Goal: Task Accomplishment & Management: Use online tool/utility

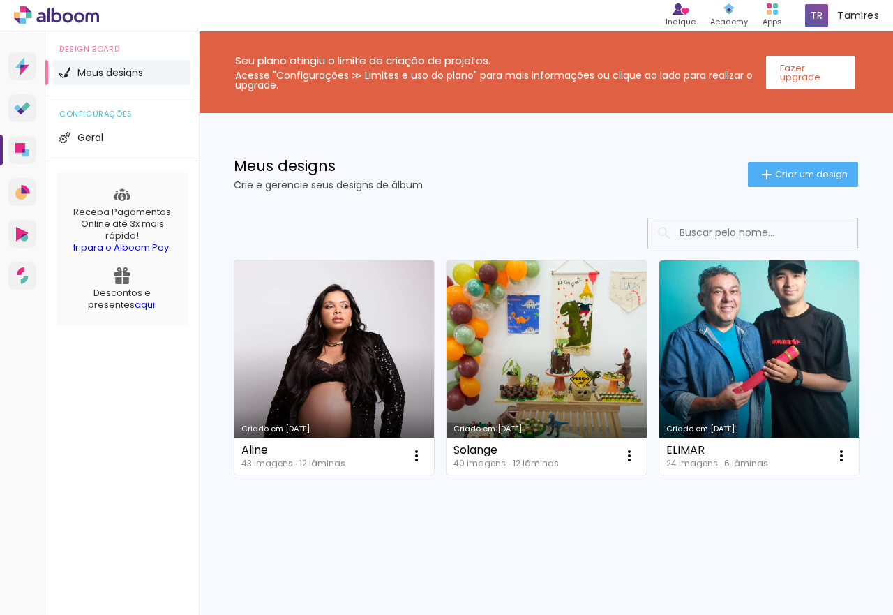
click at [508, 352] on link "Criado em [DATE]" at bounding box center [545, 367] width 199 height 214
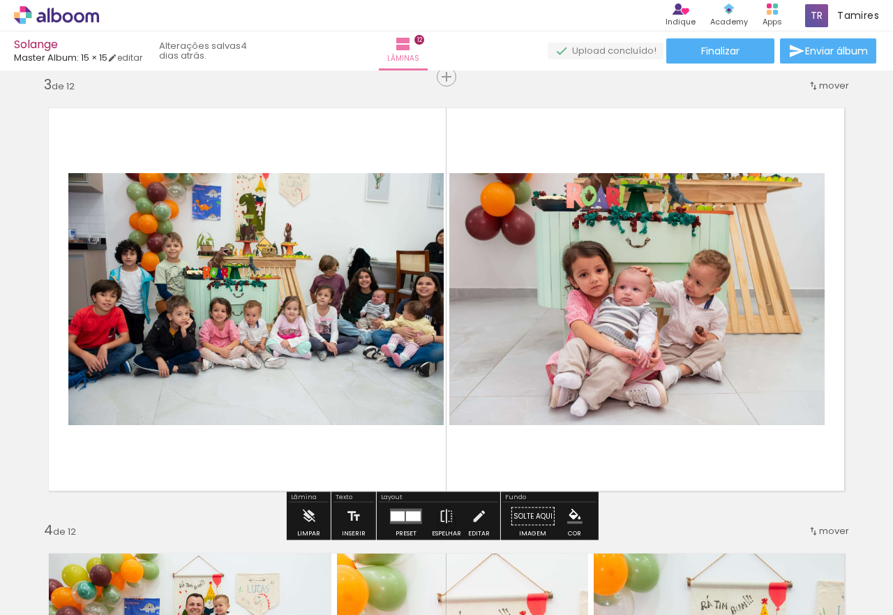
scroll to position [976, 0]
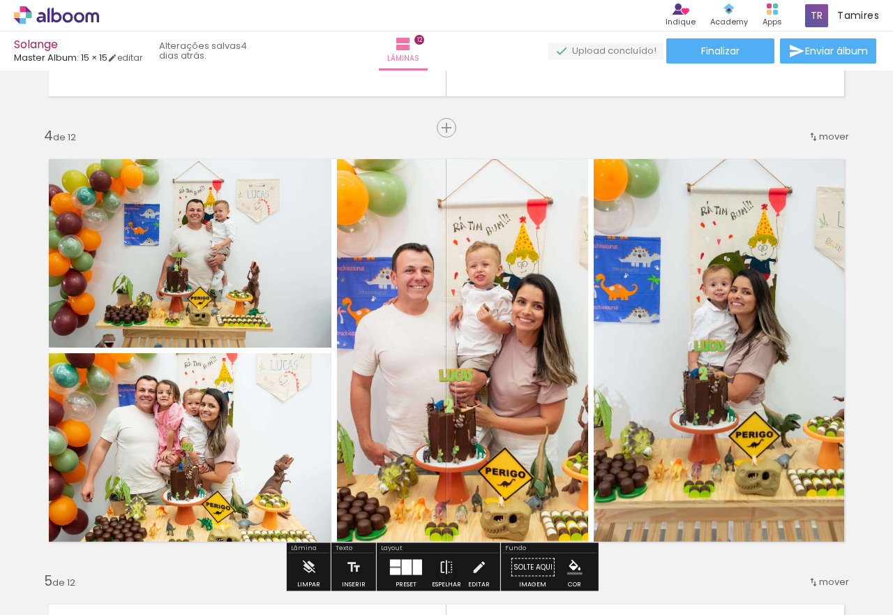
scroll to position [1325, 0]
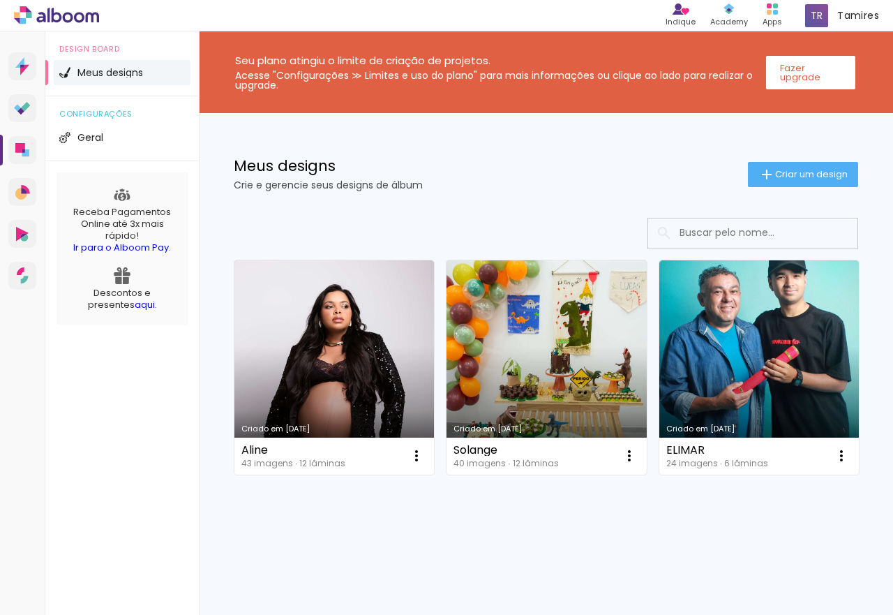
click at [548, 412] on link "Criado em [DATE]" at bounding box center [545, 367] width 199 height 214
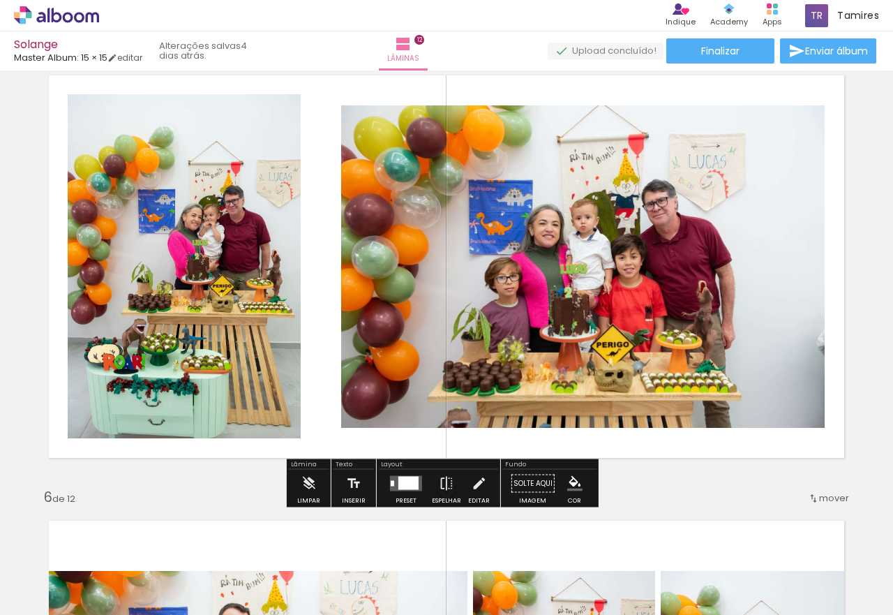
scroll to position [1846, 0]
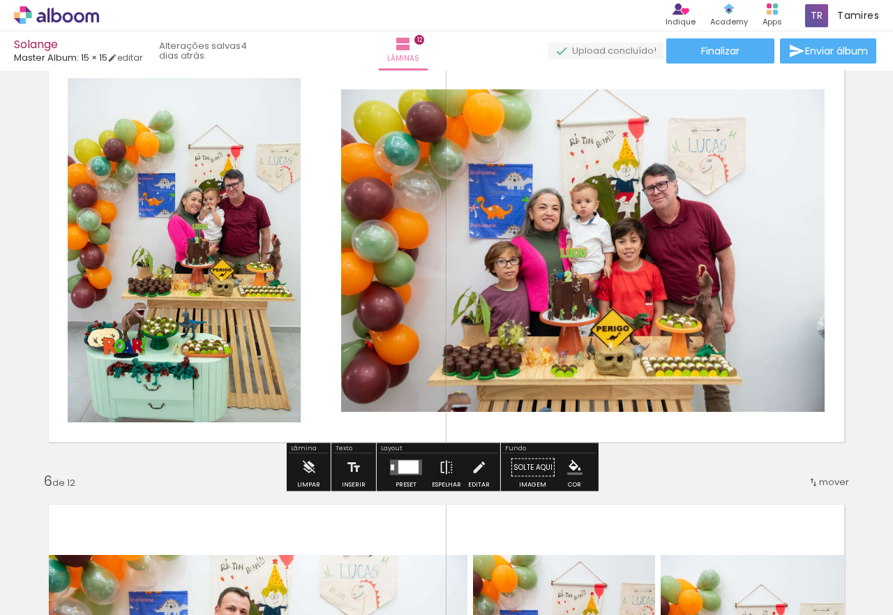
click at [412, 470] on div at bounding box center [408, 466] width 20 height 13
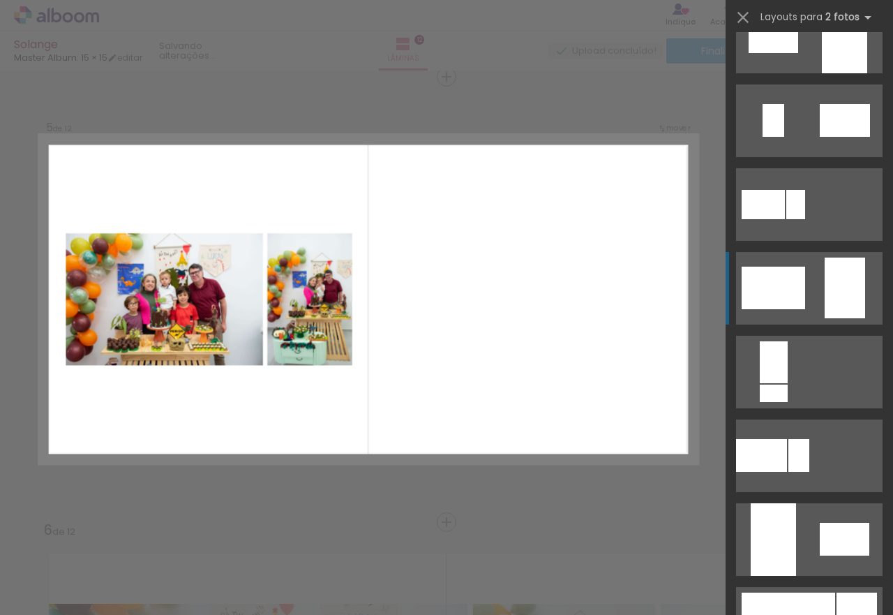
scroll to position [0, 0]
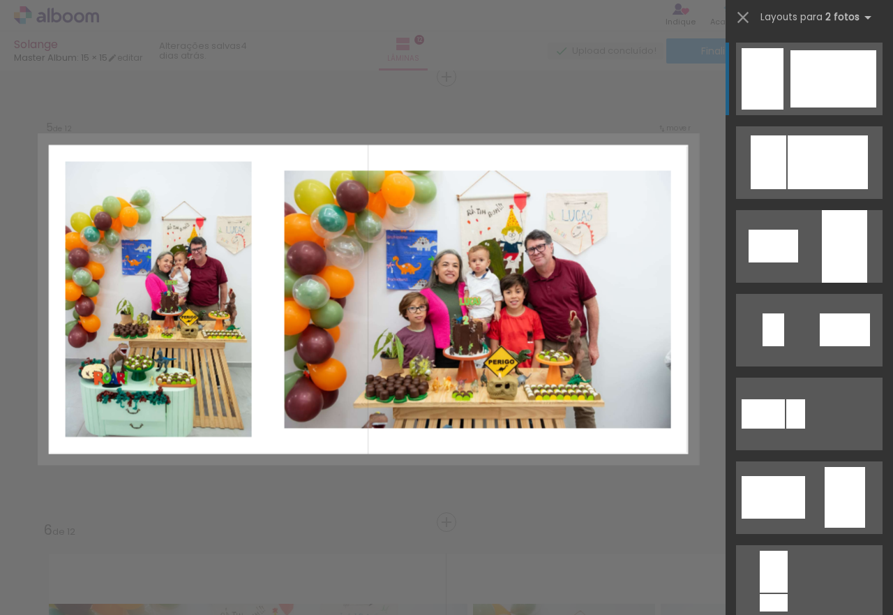
click at [803, 70] on div at bounding box center [833, 78] width 86 height 57
click at [808, 74] on div at bounding box center [833, 78] width 86 height 57
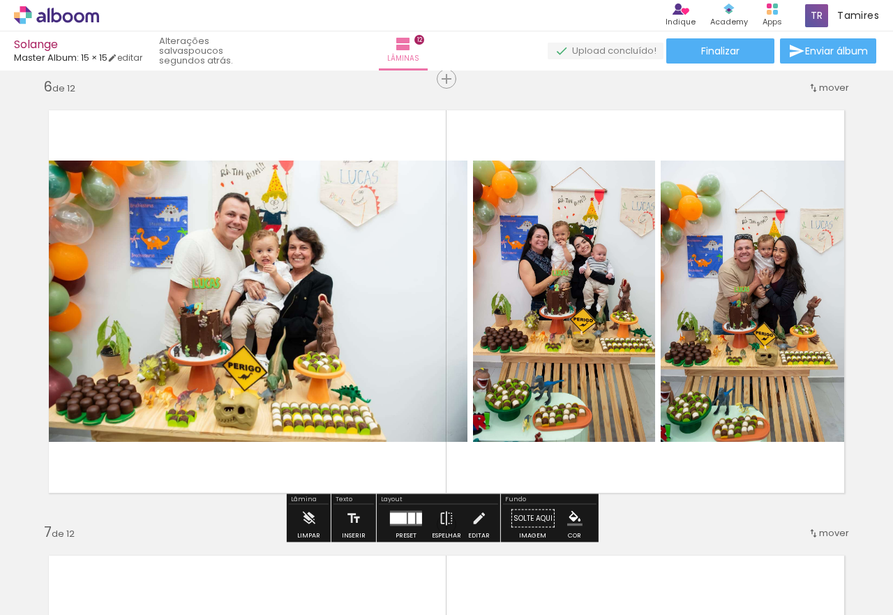
scroll to position [2215, 0]
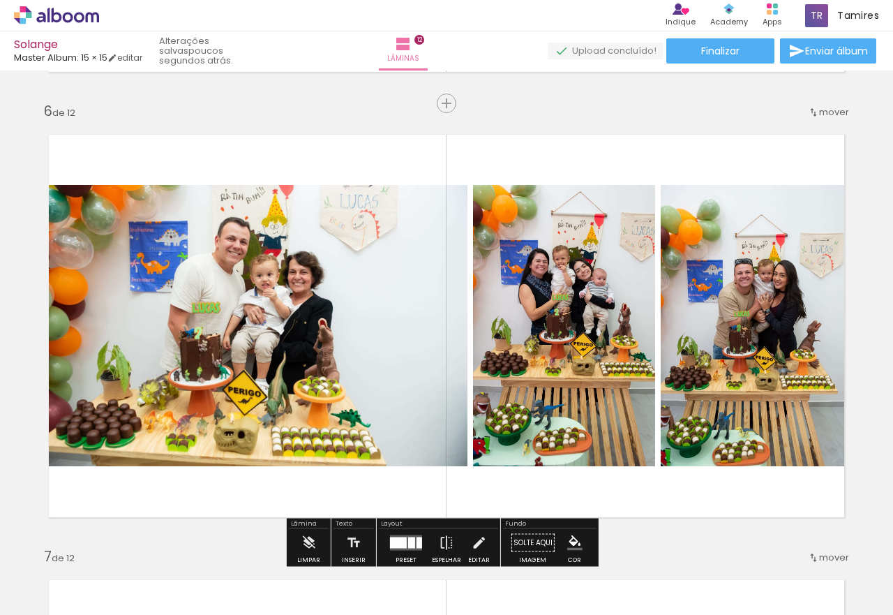
click at [66, 571] on input "Todas as fotos" at bounding box center [39, 572] width 53 height 12
click at [0, 0] on slot "Não utilizadas" at bounding box center [0, 0] width 0 height 0
type input "Não utilizadas"
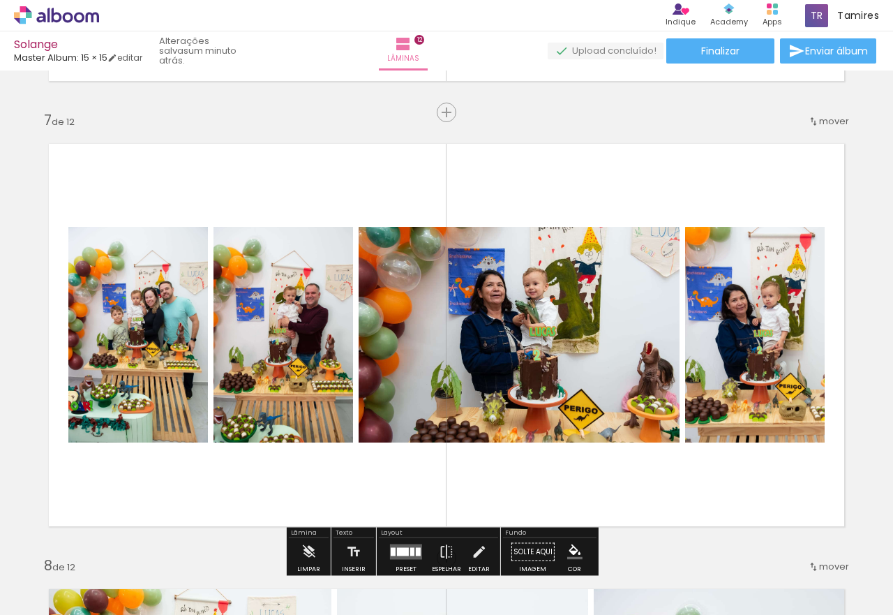
scroll to position [2704, 0]
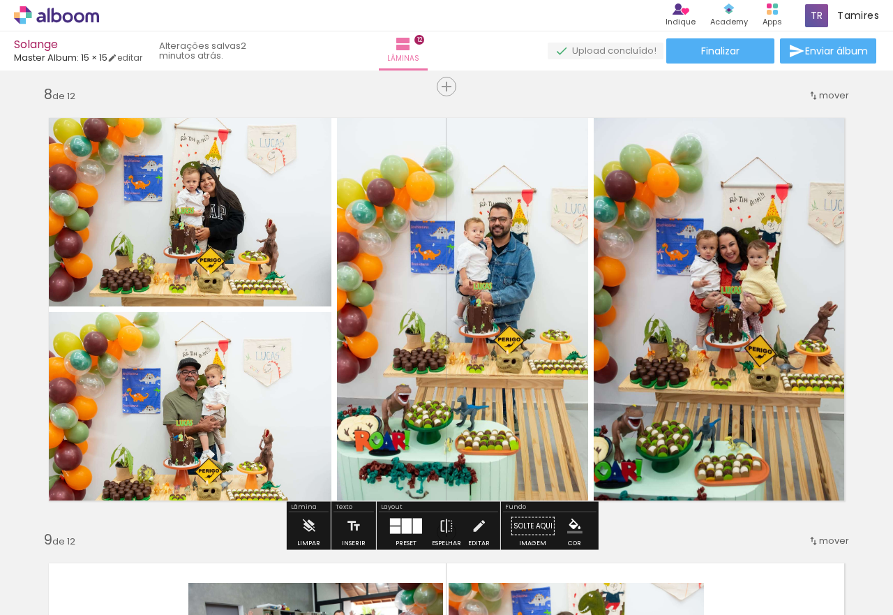
scroll to position [2773, 0]
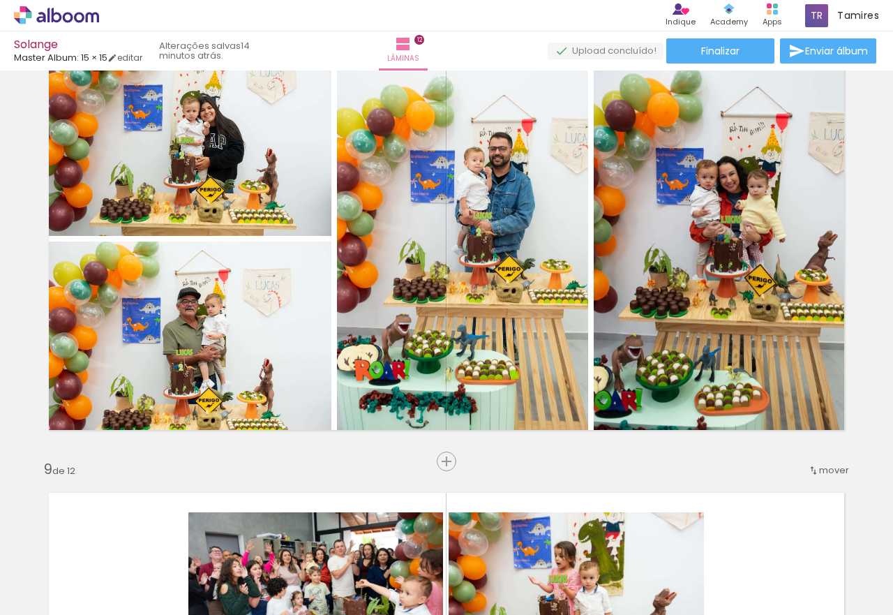
scroll to position [3192, 0]
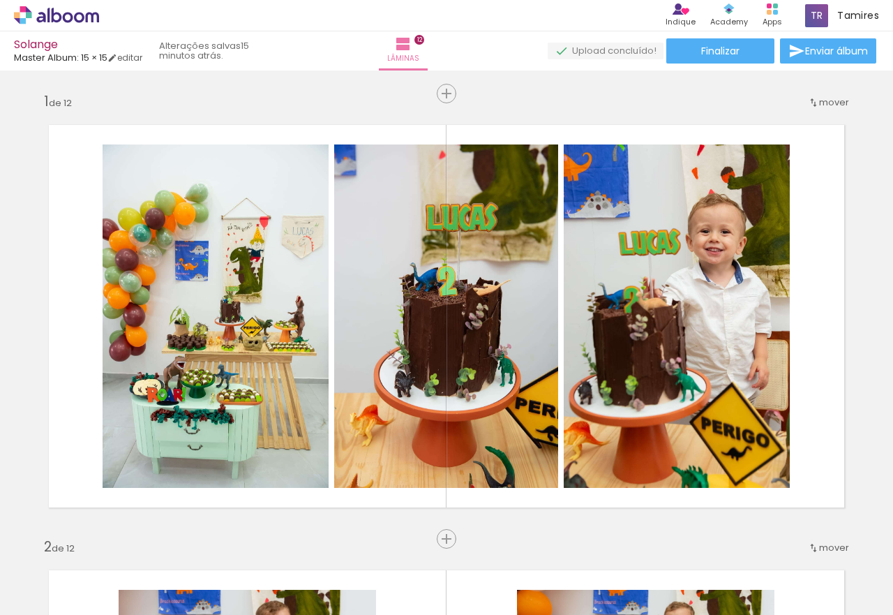
scroll to position [3192, 0]
